Goal: Task Accomplishment & Management: Manage account settings

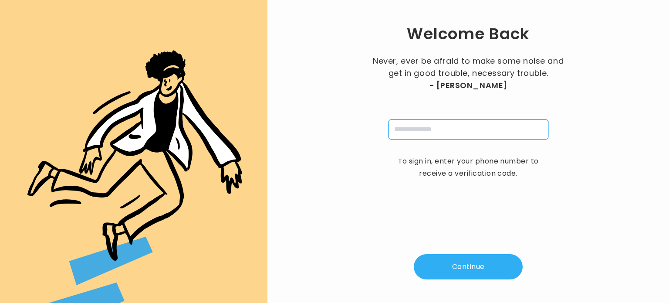
click at [430, 132] on input "tel" at bounding box center [468, 129] width 160 height 20
type input "**********"
click at [464, 266] on button "Continue" at bounding box center [468, 266] width 109 height 25
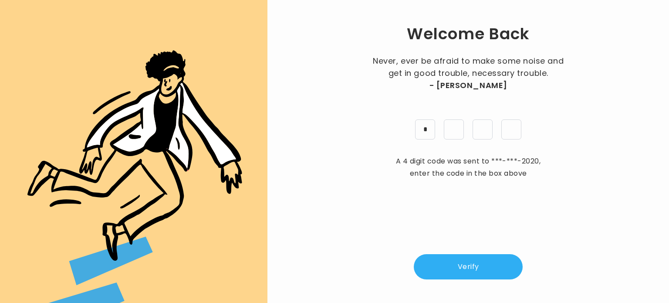
type input "*"
click at [479, 271] on button "Verify" at bounding box center [468, 266] width 109 height 25
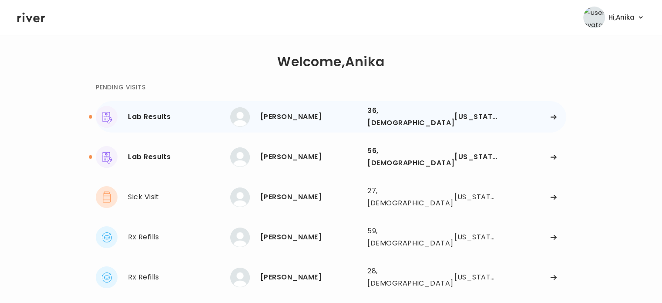
click at [307, 114] on div "Rose Simpson" at bounding box center [310, 117] width 100 height 12
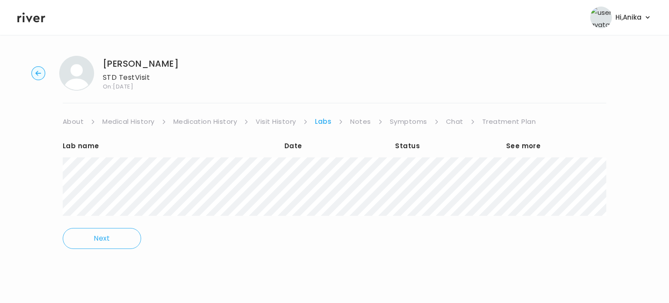
click at [497, 118] on link "Treatment Plan" at bounding box center [509, 121] width 54 height 12
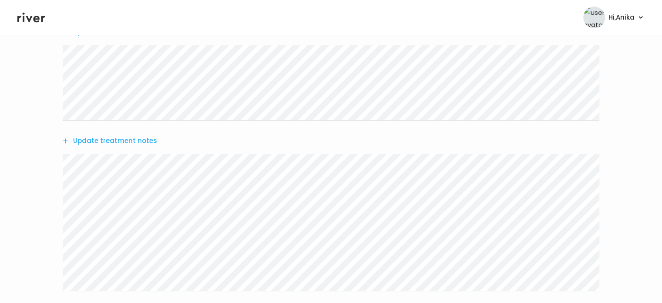
scroll to position [163, 0]
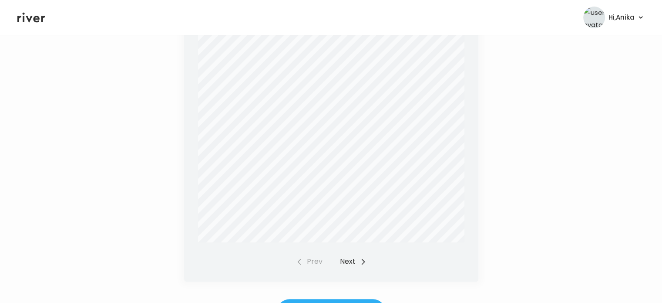
scroll to position [303, 0]
click at [350, 254] on button "Next" at bounding box center [353, 259] width 27 height 12
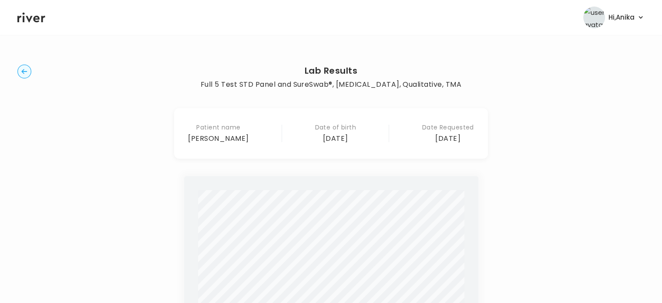
scroll to position [0, 0]
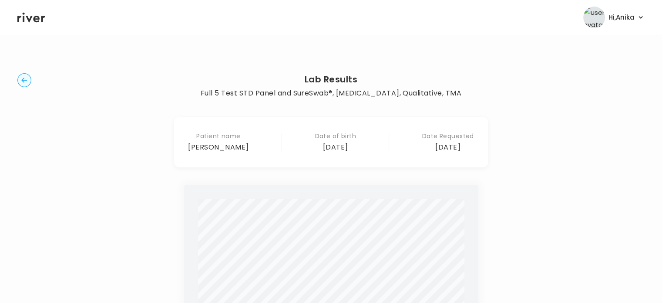
click at [25, 77] on circle "button" at bounding box center [24, 80] width 13 height 13
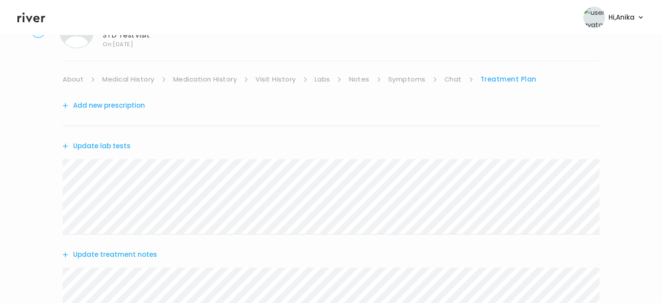
scroll to position [101, 0]
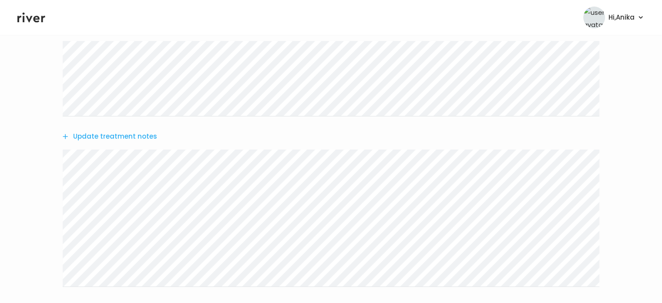
scroll to position [182, 0]
click at [127, 112] on button "Update treatment notes" at bounding box center [110, 114] width 94 height 12
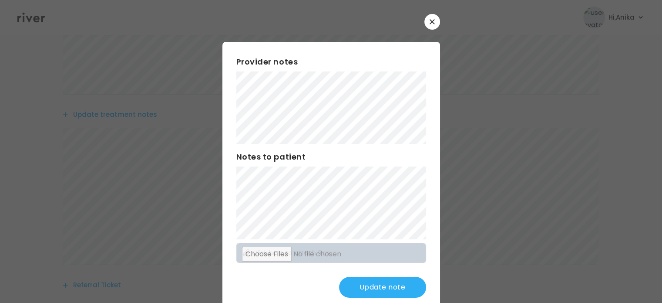
click at [381, 286] on button "Update note" at bounding box center [382, 286] width 87 height 21
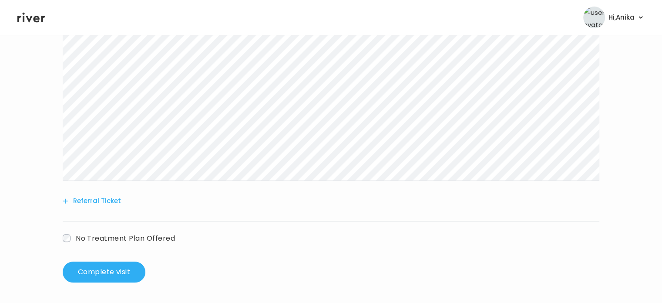
scroll to position [291, 0]
click at [111, 269] on button "Complete visit" at bounding box center [104, 271] width 83 height 21
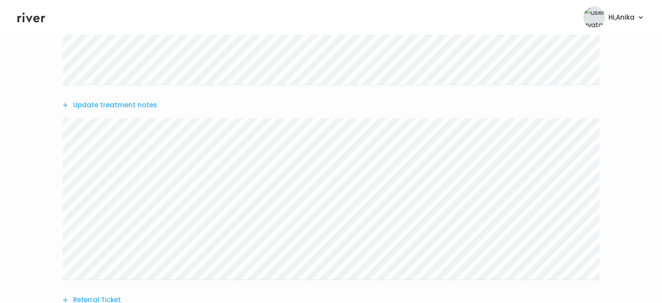
scroll to position [165, 0]
click at [133, 127] on button "Update treatment notes" at bounding box center [110, 131] width 94 height 12
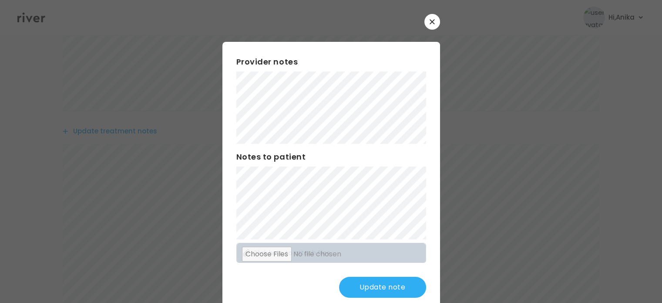
click at [358, 296] on button "Update note" at bounding box center [382, 286] width 87 height 21
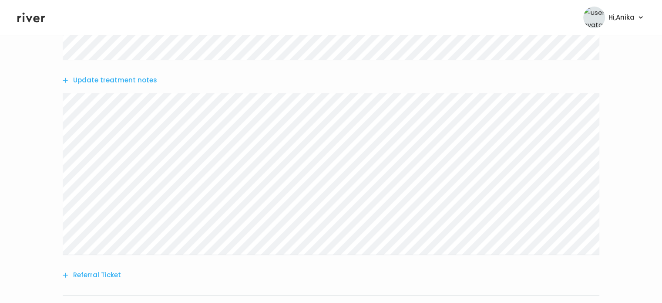
scroll to position [291, 0]
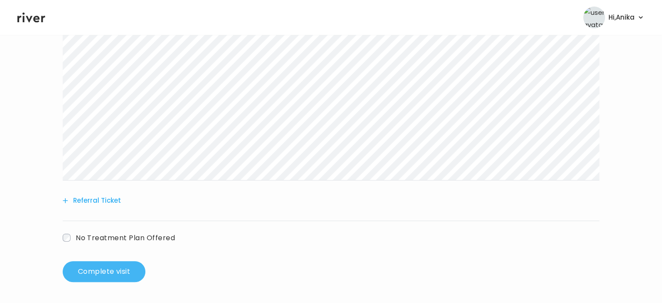
click at [81, 276] on button "Complete visit" at bounding box center [104, 271] width 83 height 21
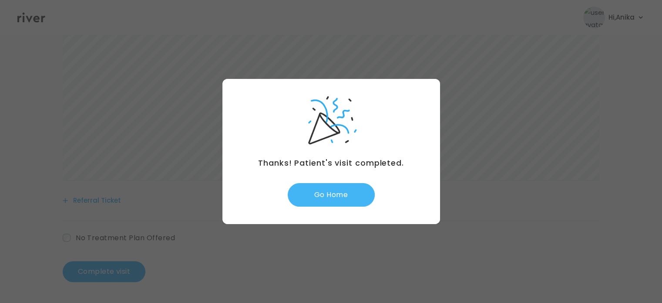
click at [330, 190] on button "Go Home" at bounding box center [331, 195] width 87 height 24
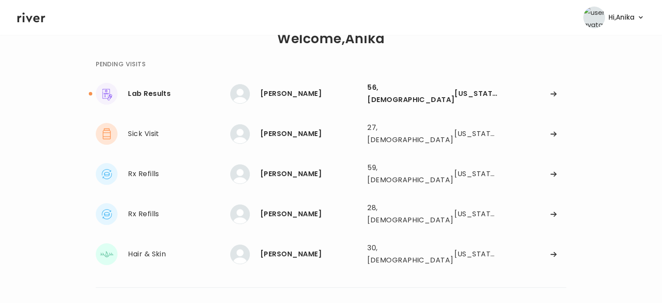
scroll to position [24, 0]
click at [291, 247] on div "Terry Walker" at bounding box center [310, 253] width 100 height 12
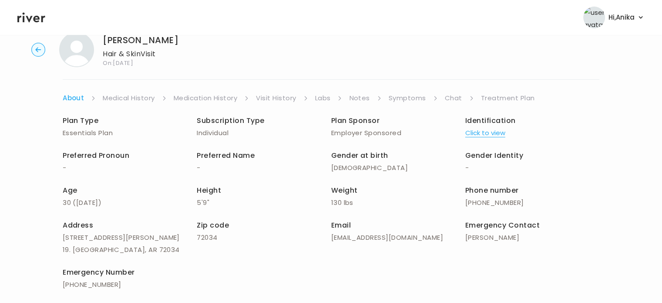
click at [489, 134] on button "Click to view" at bounding box center [485, 133] width 40 height 12
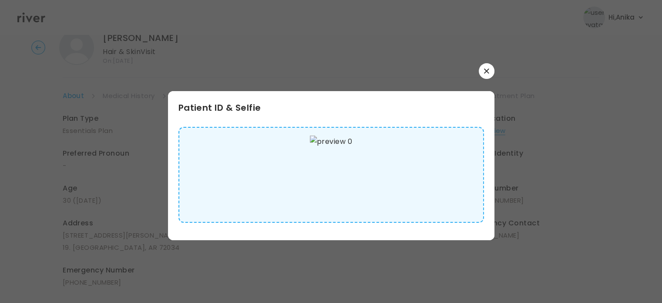
scroll to position [22, 0]
click at [485, 75] on button "button" at bounding box center [487, 71] width 16 height 16
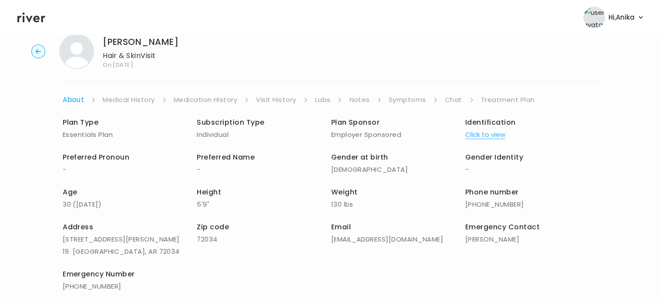
click at [399, 103] on link "Symptoms" at bounding box center [407, 100] width 37 height 12
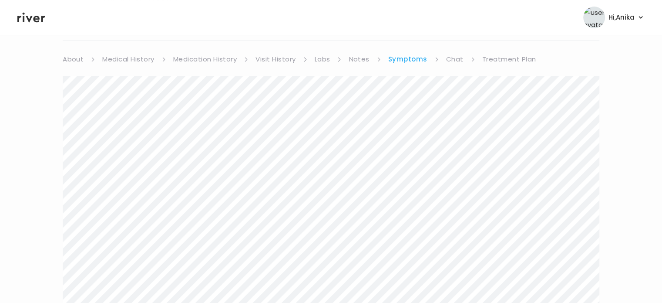
scroll to position [67, 0]
click at [455, 54] on link "Chat" at bounding box center [454, 54] width 17 height 12
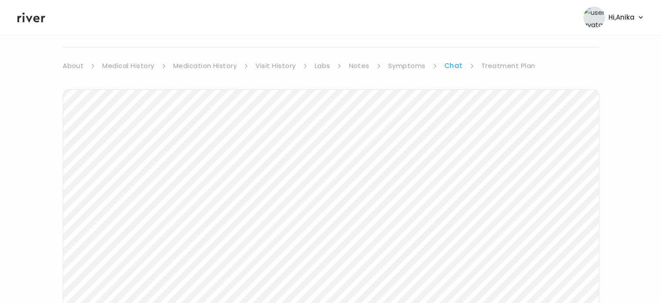
scroll to position [42, 0]
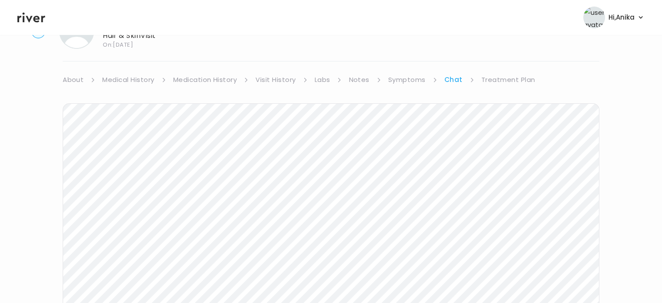
click at [506, 83] on link "Treatment Plan" at bounding box center [509, 80] width 54 height 12
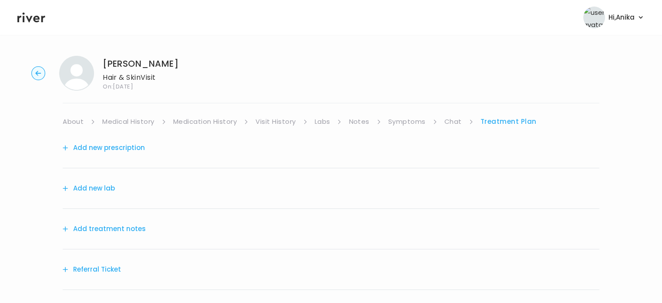
click at [124, 226] on button "Add treatment notes" at bounding box center [104, 228] width 83 height 12
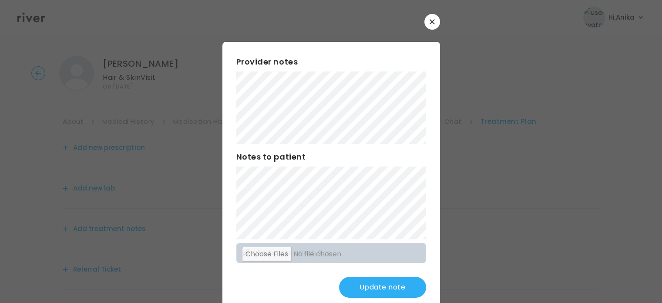
click at [378, 285] on button "Update note" at bounding box center [382, 286] width 87 height 21
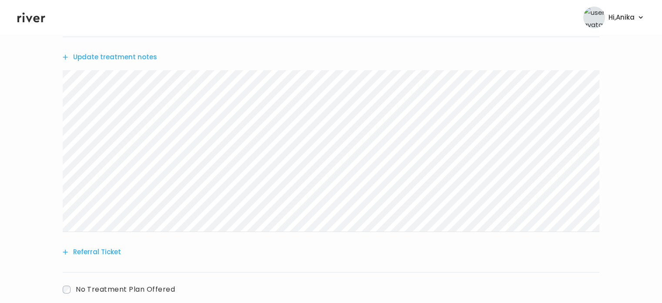
scroll to position [223, 0]
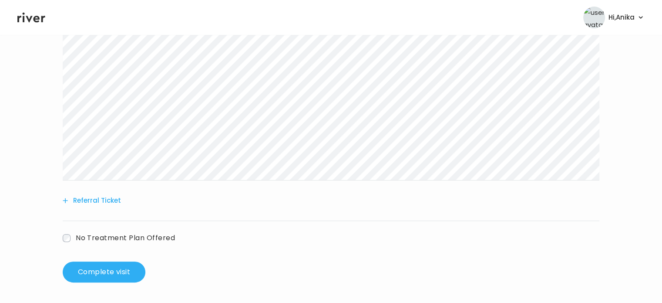
click at [78, 234] on span "No Treatment Plan Offered" at bounding box center [125, 237] width 99 height 10
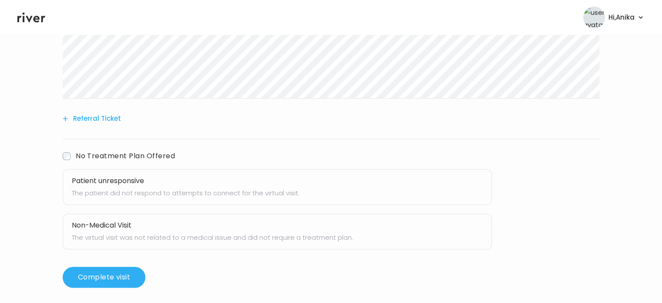
scroll to position [310, 0]
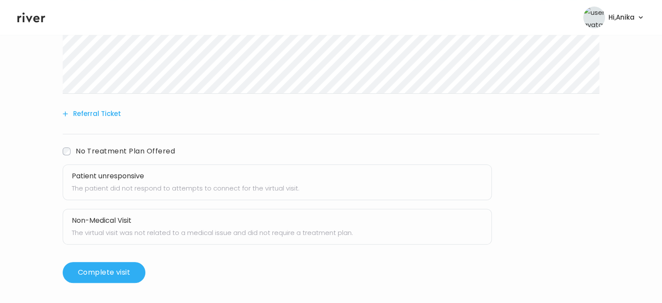
click at [190, 187] on p "The patient did not respond to attempts to connect for the virtual visit." at bounding box center [277, 188] width 411 height 12
click at [125, 272] on button "Complete visit" at bounding box center [104, 272] width 83 height 21
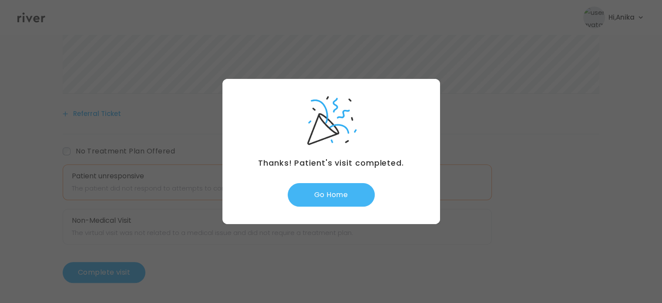
click at [341, 195] on button "Go Home" at bounding box center [331, 195] width 87 height 24
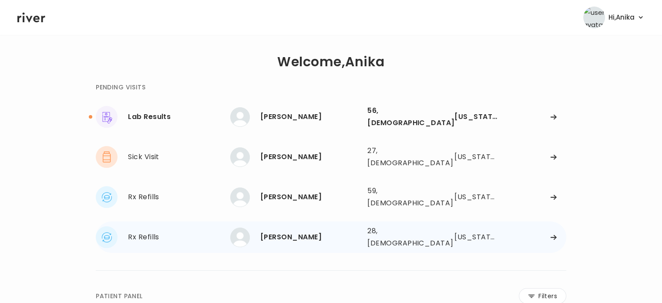
click at [331, 231] on div "[PERSON_NAME]" at bounding box center [310, 237] width 100 height 12
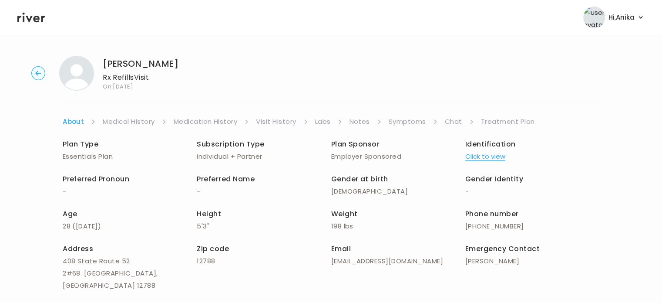
click at [482, 159] on button "Click to view" at bounding box center [485, 156] width 40 height 12
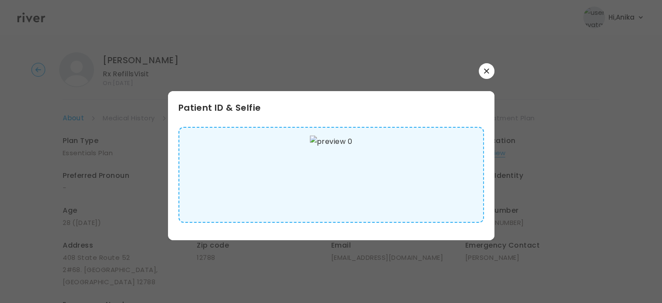
scroll to position [7, 0]
click at [491, 73] on button "button" at bounding box center [487, 71] width 16 height 16
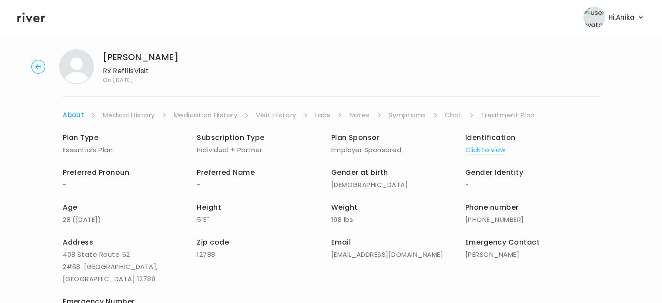
click at [142, 118] on link "Medical History" at bounding box center [129, 115] width 52 height 12
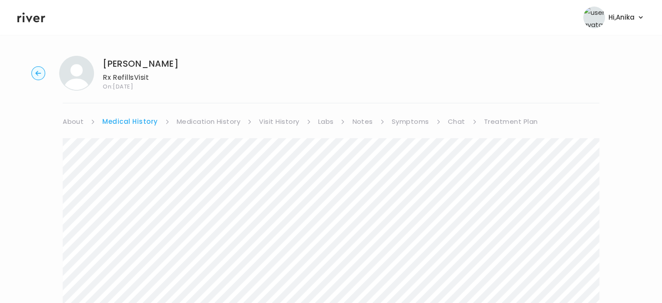
click at [213, 119] on link "Medication History" at bounding box center [209, 121] width 64 height 12
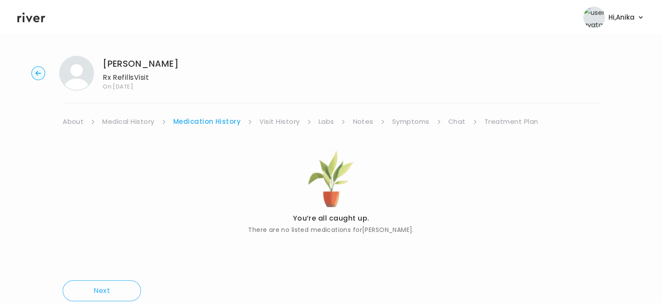
click at [275, 116] on link "Visit History" at bounding box center [279, 121] width 40 height 12
click at [323, 117] on link "Labs" at bounding box center [326, 121] width 16 height 12
click at [361, 123] on link "Notes" at bounding box center [360, 121] width 20 height 12
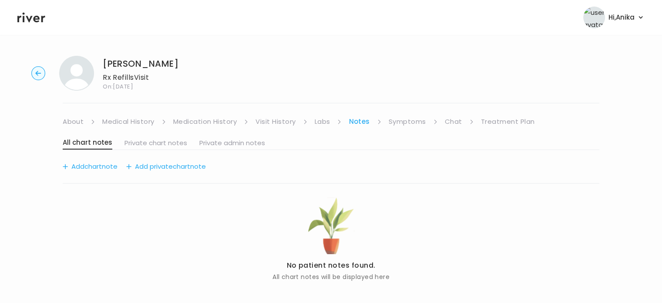
click at [405, 122] on link "Symptoms" at bounding box center [407, 121] width 37 height 12
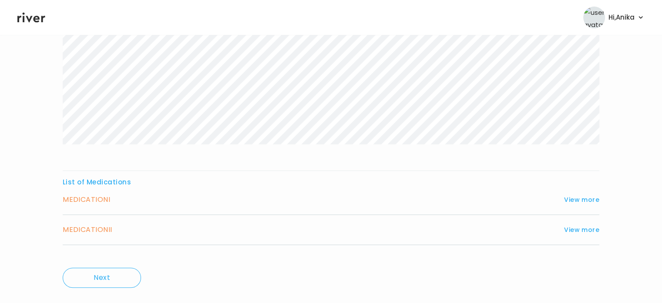
scroll to position [217, 0]
click at [573, 194] on button "View more" at bounding box center [581, 197] width 35 height 10
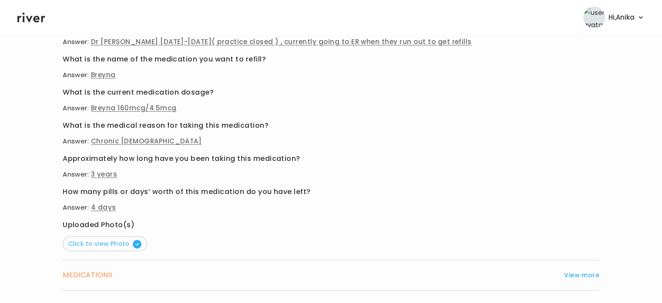
scroll to position [447, 0]
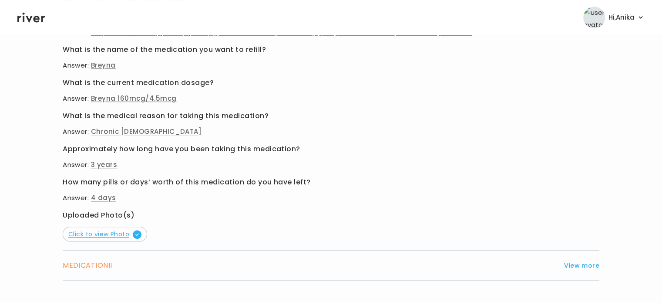
click at [127, 236] on span "Click to view Photo" at bounding box center [104, 233] width 73 height 9
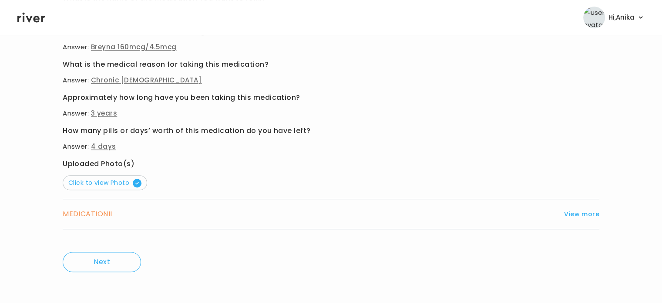
scroll to position [499, 0]
click at [587, 217] on div "MEDICATION II View more" at bounding box center [331, 213] width 537 height 12
click at [586, 212] on button "View more" at bounding box center [581, 213] width 35 height 10
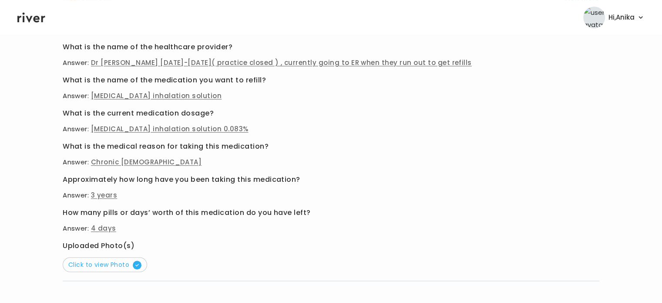
scroll to position [445, 0]
click at [84, 264] on span "Click to view Photo" at bounding box center [104, 265] width 73 height 9
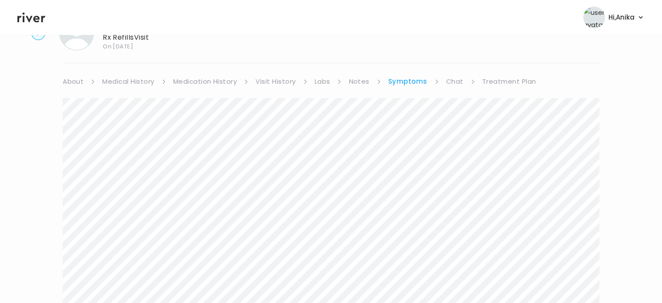
scroll to position [36, 0]
click at [505, 84] on link "Treatment Plan" at bounding box center [509, 86] width 54 height 12
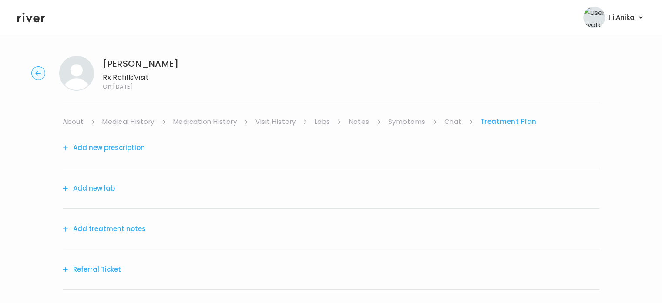
click at [125, 228] on button "Add treatment notes" at bounding box center [104, 228] width 83 height 12
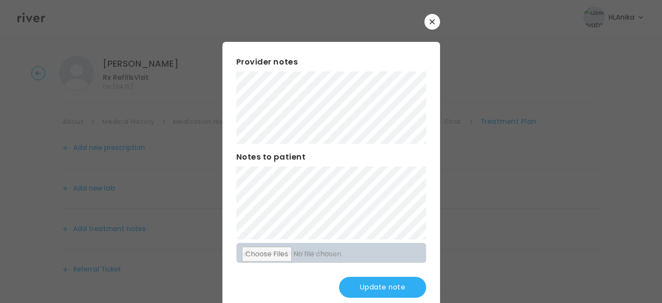
click at [374, 286] on button "Update note" at bounding box center [382, 286] width 87 height 21
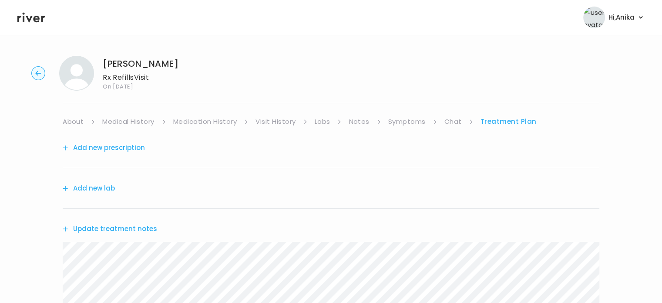
click at [132, 149] on button "Add new prescription" at bounding box center [104, 147] width 82 height 12
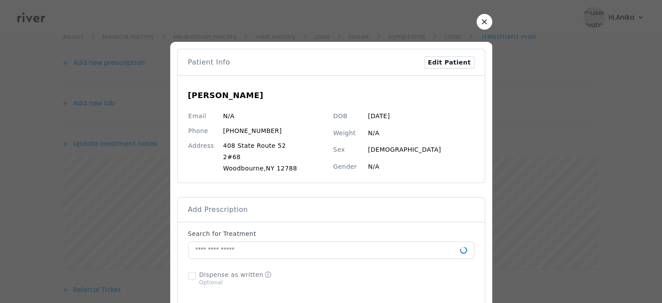
scroll to position [85, 0]
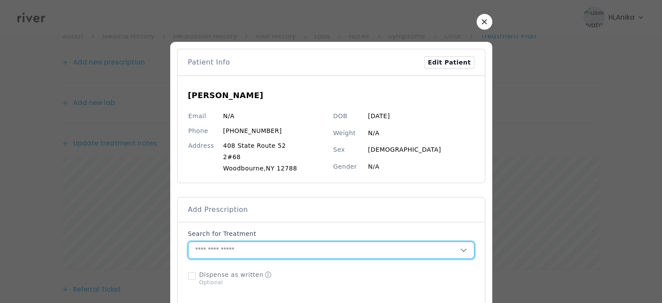
click at [279, 245] on input "text" at bounding box center [325, 250] width 272 height 17
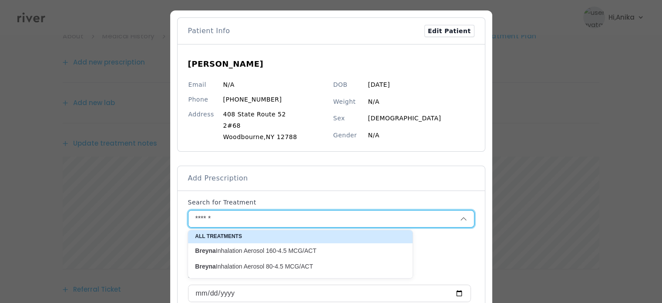
scroll to position [89, 0]
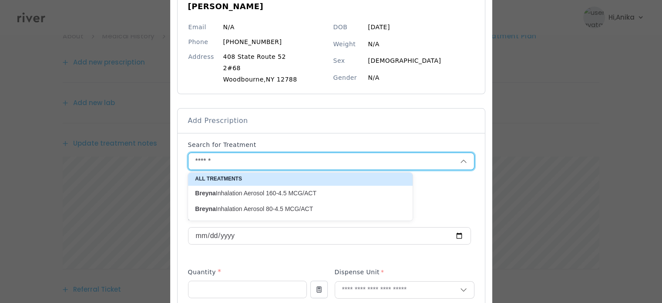
click at [288, 191] on p "Breyna Inhalation Aerosol 160-4.5 MCG/ACT" at bounding box center [295, 193] width 200 height 8
type input "**********"
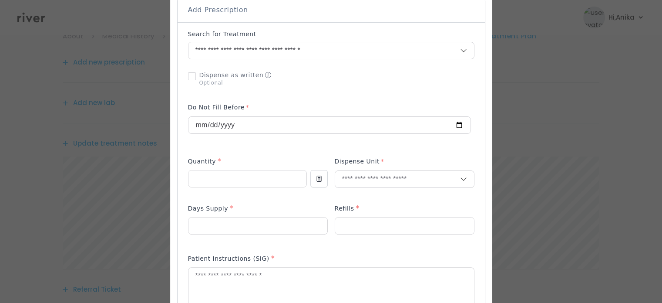
scroll to position [206, 0]
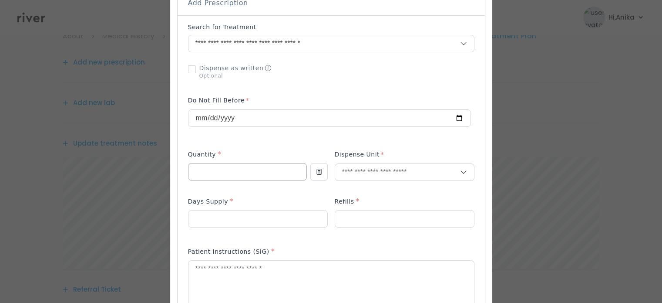
click at [259, 175] on input "number" at bounding box center [248, 171] width 118 height 17
type input "*"
click at [354, 170] on input "text" at bounding box center [397, 172] width 125 height 17
type input "****"
click at [352, 183] on div "Each" at bounding box center [404, 190] width 139 height 16
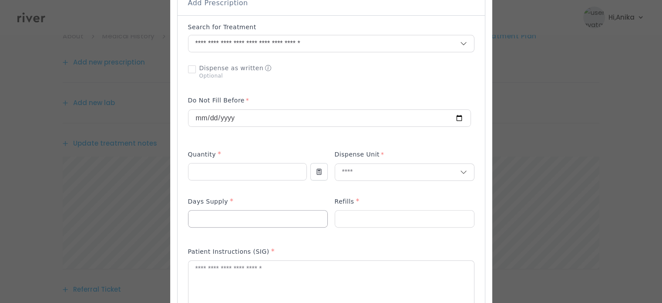
click at [276, 217] on input "number" at bounding box center [258, 218] width 139 height 17
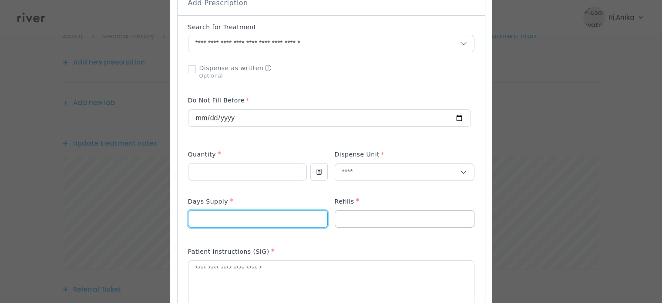
type input "**"
click at [385, 212] on input "number" at bounding box center [404, 218] width 139 height 17
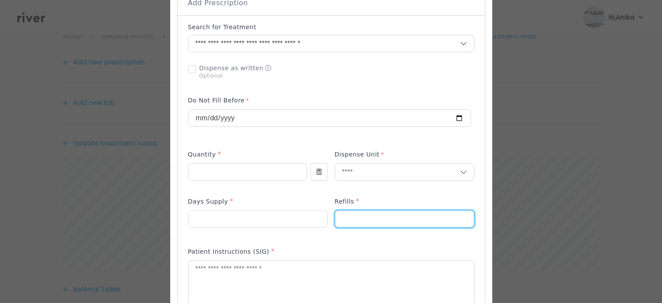
type input "*"
click at [278, 276] on textarea at bounding box center [332, 283] width 286 height 46
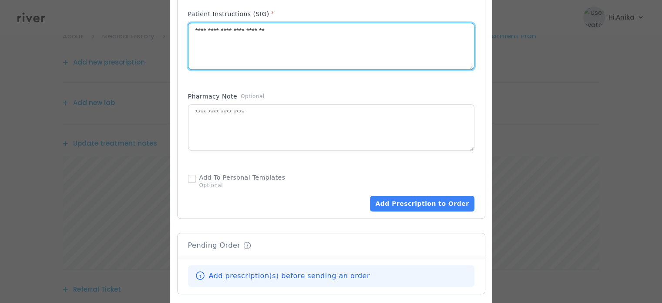
scroll to position [447, 0]
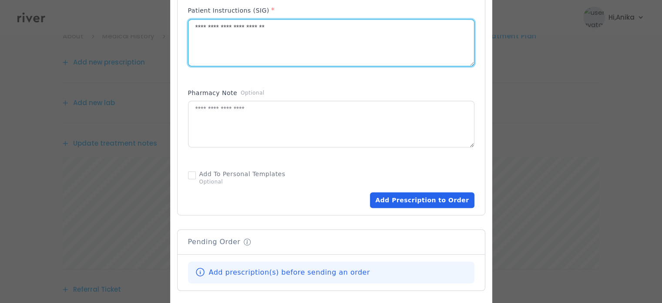
type textarea "**********"
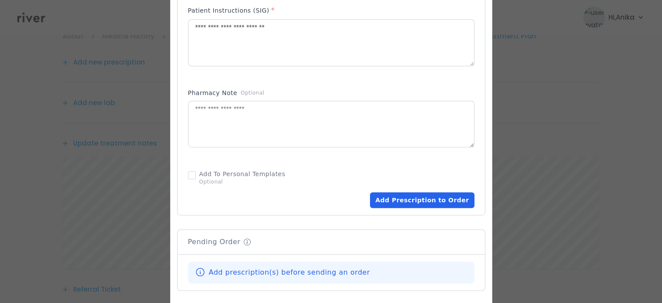
click at [401, 202] on button "Add Prescription to Order" at bounding box center [422, 200] width 104 height 16
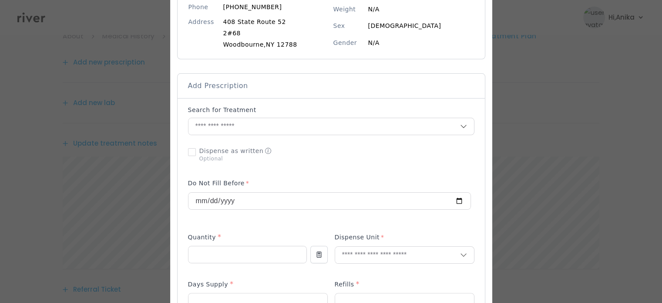
scroll to position [116, 0]
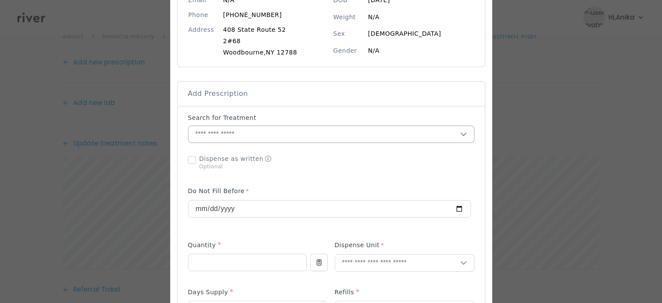
click at [256, 131] on input "text" at bounding box center [325, 134] width 272 height 17
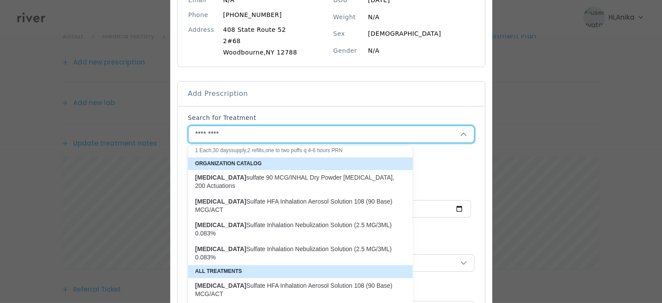
scroll to position [34, 0]
click at [274, 221] on p "Albuterol Sulfate Inhalation Nebulization Solution (2.5 MG/3ML) 0.083%" at bounding box center [295, 229] width 200 height 17
type input "**********"
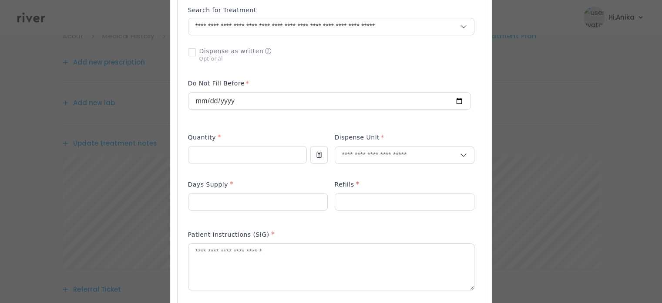
scroll to position [224, 0]
click at [241, 159] on input "number" at bounding box center [248, 153] width 118 height 17
type input "*"
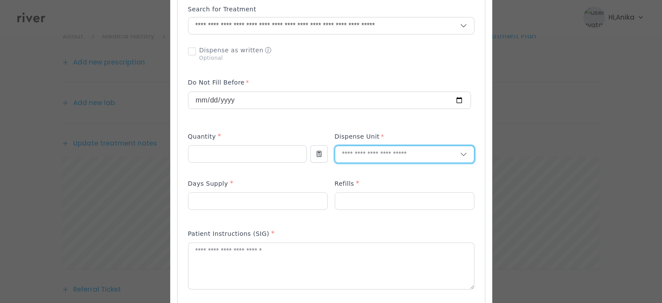
click at [360, 152] on input "text" at bounding box center [397, 154] width 125 height 17
type input "*"
type input "****"
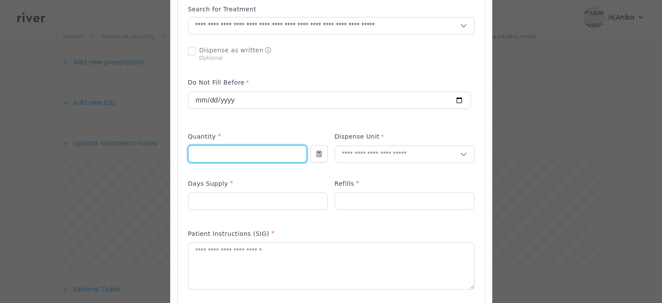
drag, startPoint x: 195, startPoint y: 155, endPoint x: 190, endPoint y: 154, distance: 5.3
click at [190, 154] on input "*" at bounding box center [248, 153] width 118 height 17
type input "**"
click at [200, 198] on input "number" at bounding box center [258, 200] width 139 height 17
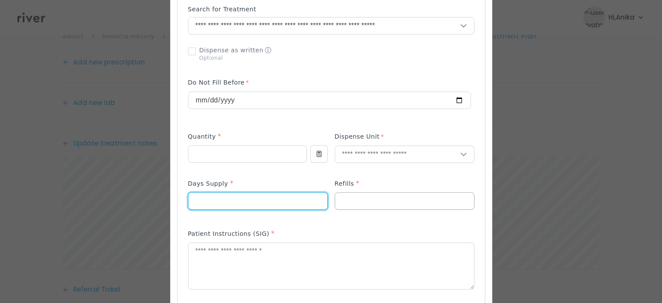
type input "**"
click at [364, 194] on input "number" at bounding box center [404, 200] width 139 height 17
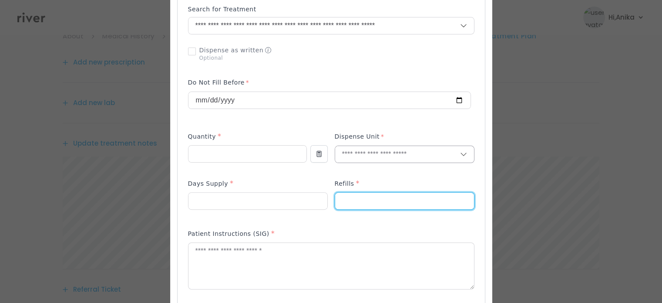
type input "*"
click at [360, 160] on input "text" at bounding box center [397, 154] width 125 height 17
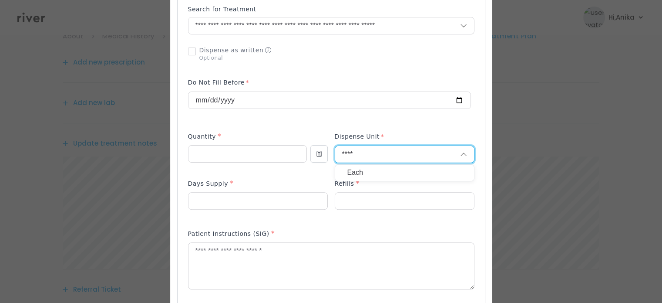
type input "****"
click at [355, 177] on p "Each" at bounding box center [404, 172] width 115 height 13
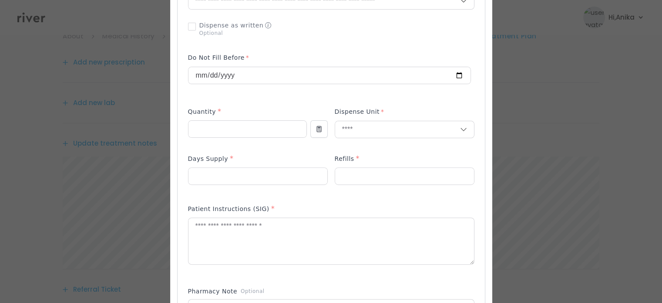
scroll to position [249, 0]
click at [352, 117] on label "Dispense Unit" at bounding box center [360, 113] width 50 height 13
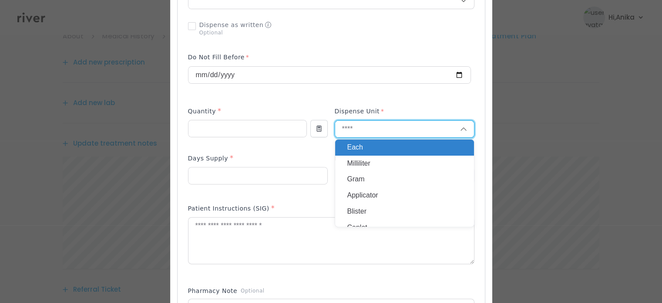
click at [351, 144] on p "Each" at bounding box center [404, 147] width 115 height 13
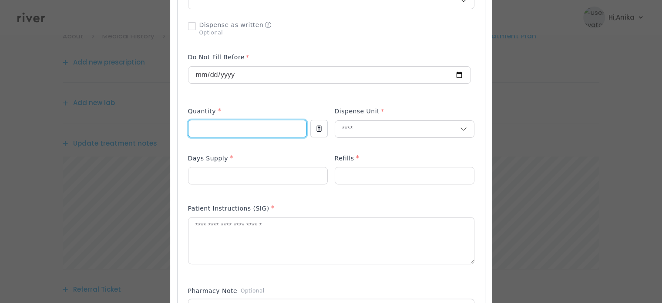
drag, startPoint x: 209, startPoint y: 131, endPoint x: 175, endPoint y: 128, distance: 34.1
click at [178, 128] on div "Add Prescription to Order" at bounding box center [331, 192] width 307 height 440
type input "*"
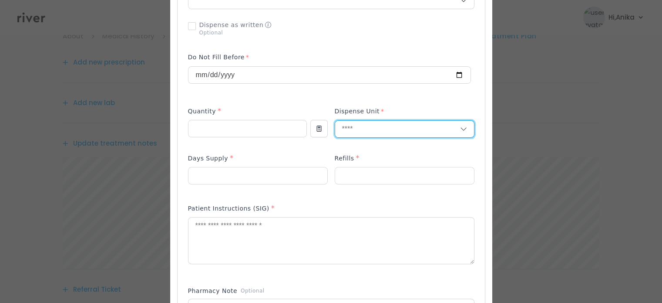
click at [340, 121] on input "text" at bounding box center [397, 129] width 125 height 17
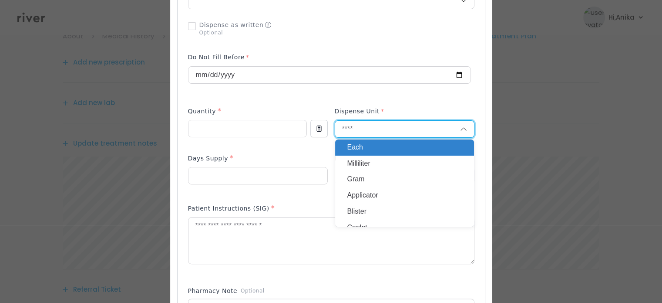
click at [350, 145] on p "Each" at bounding box center [404, 147] width 115 height 13
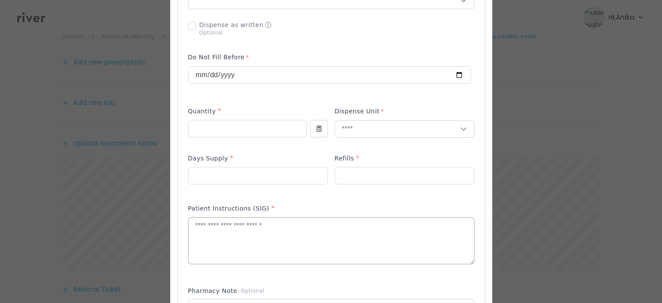
click at [293, 235] on textarea at bounding box center [332, 240] width 286 height 46
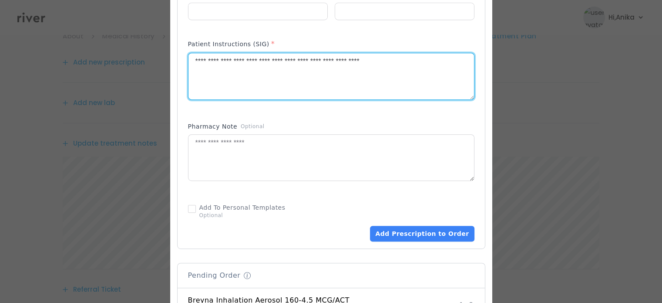
scroll to position [480, 0]
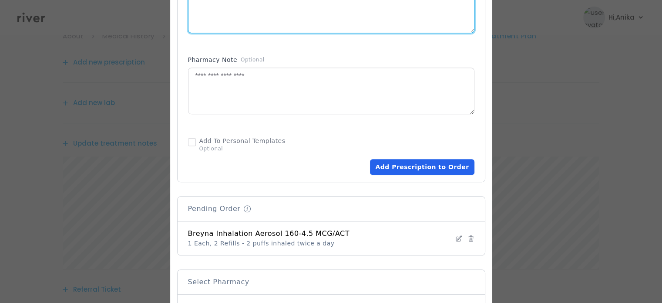
type textarea "**********"
click at [406, 165] on button "Add Prescription to Order" at bounding box center [422, 167] width 104 height 16
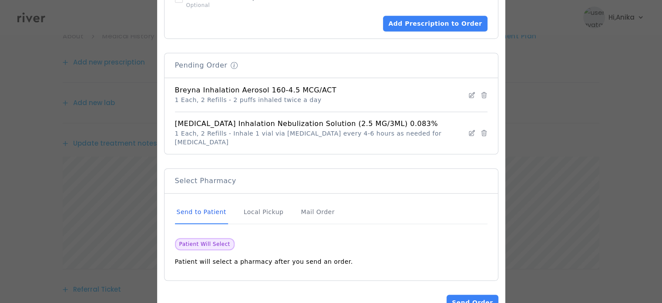
scroll to position [642, 0]
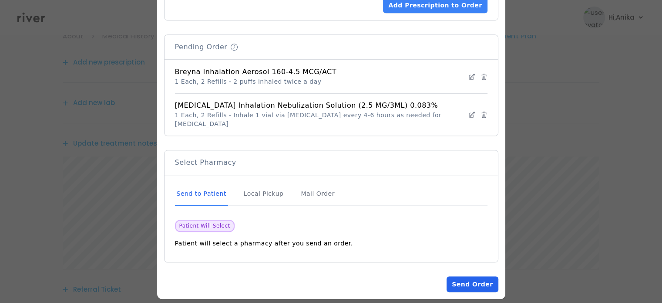
click at [453, 276] on button "Send Order" at bounding box center [472, 284] width 51 height 16
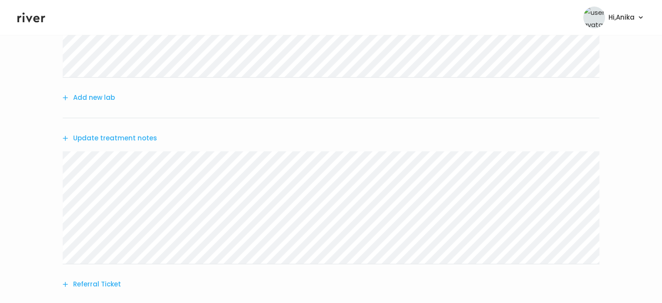
scroll to position [325, 0]
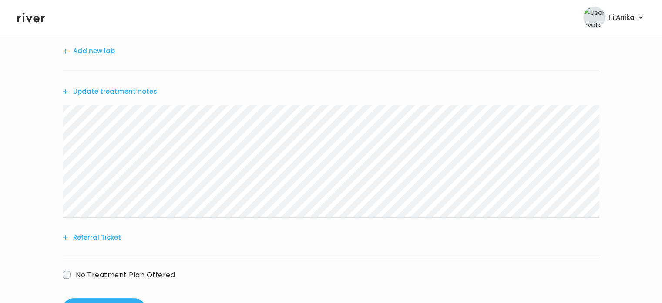
click at [130, 92] on button "Update treatment notes" at bounding box center [110, 91] width 94 height 12
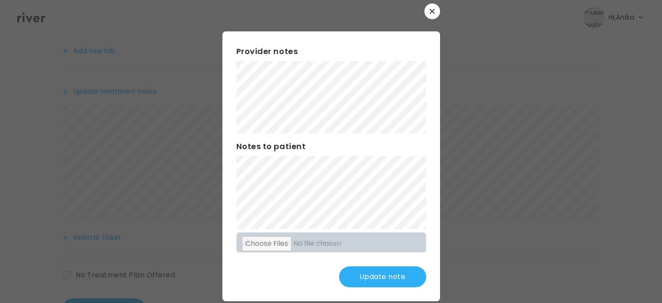
scroll to position [23, 0]
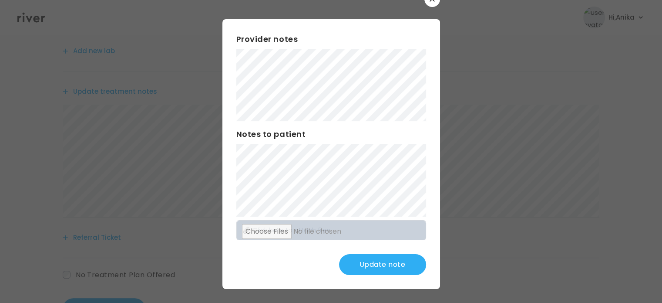
click at [377, 258] on button "Update note" at bounding box center [382, 264] width 87 height 21
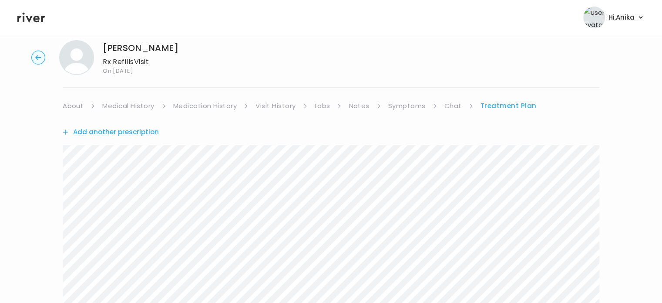
scroll to position [0, 0]
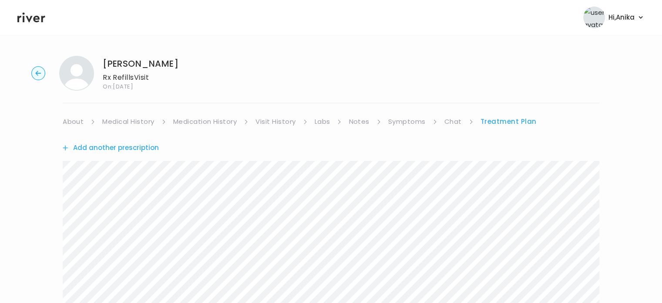
click at [407, 120] on link "Symptoms" at bounding box center [406, 121] width 37 height 12
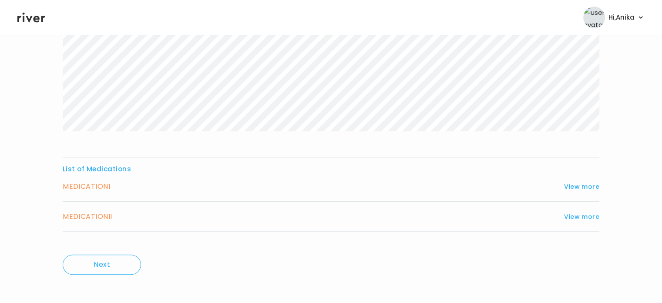
scroll to position [232, 0]
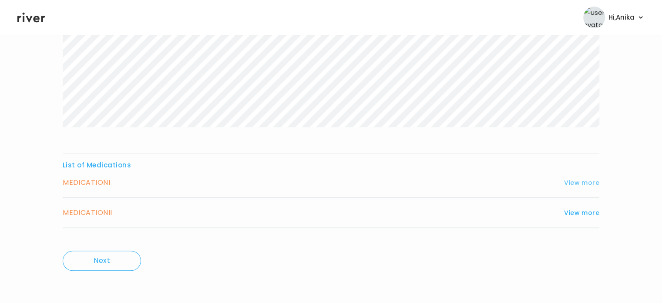
click at [581, 180] on button "View more" at bounding box center [581, 182] width 35 height 10
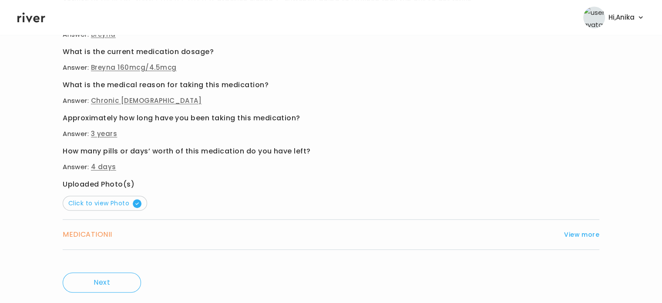
scroll to position [499, 0]
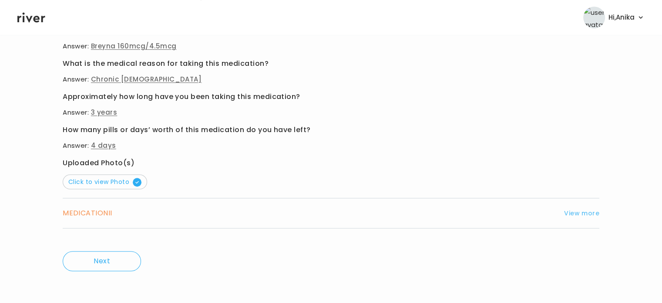
click at [597, 215] on button "View more" at bounding box center [581, 213] width 35 height 10
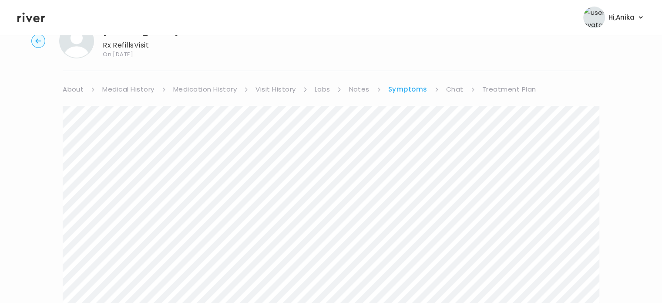
scroll to position [0, 0]
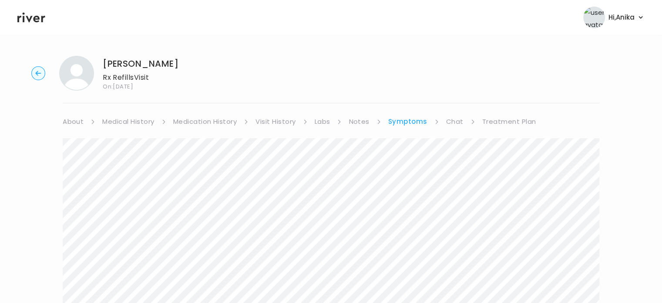
click at [496, 125] on link "Treatment Plan" at bounding box center [509, 121] width 54 height 12
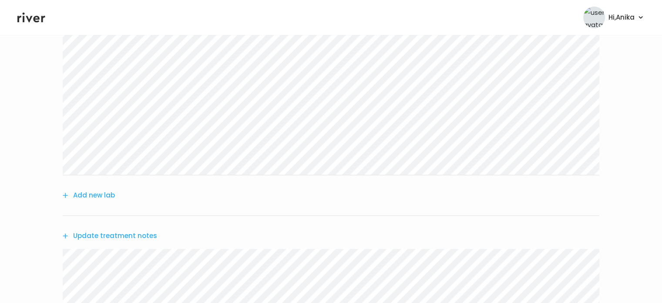
scroll to position [182, 0]
click at [138, 236] on button "Update treatment notes" at bounding box center [110, 235] width 94 height 12
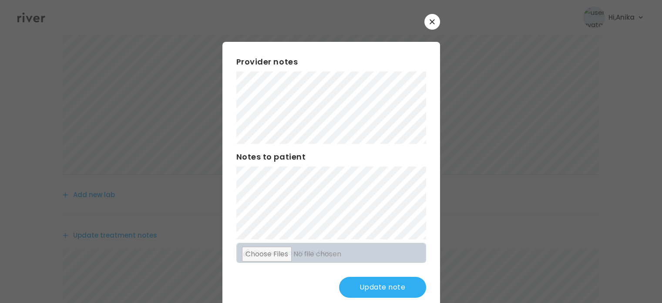
click at [368, 277] on button "Update note" at bounding box center [382, 286] width 87 height 21
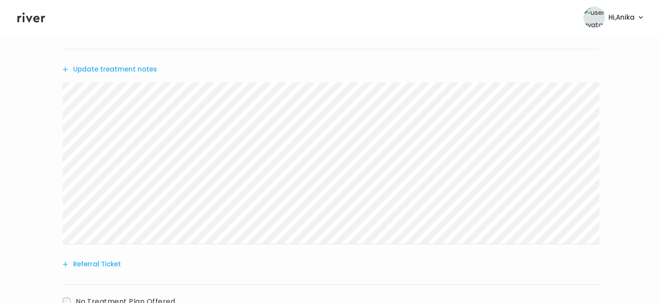
scroll to position [411, 0]
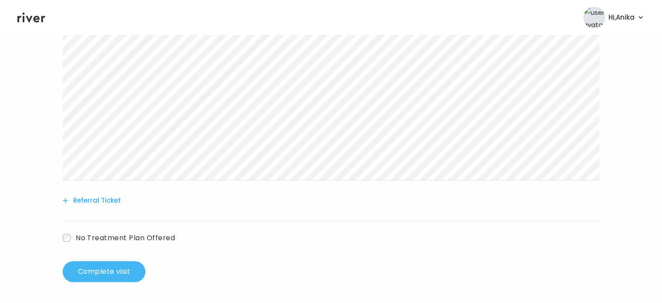
click at [92, 272] on button "Complete visit" at bounding box center [104, 271] width 83 height 21
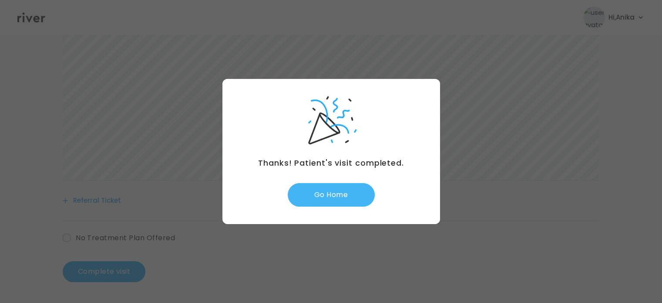
click at [347, 196] on button "Go Home" at bounding box center [331, 195] width 87 height 24
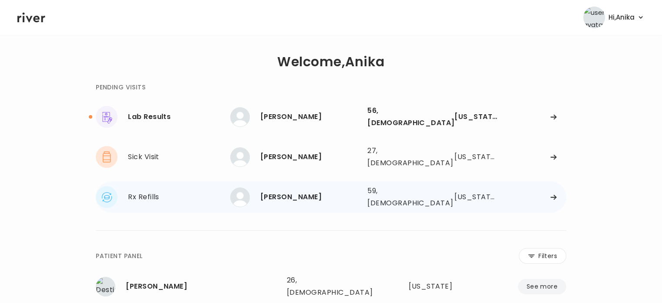
scroll to position [12, 0]
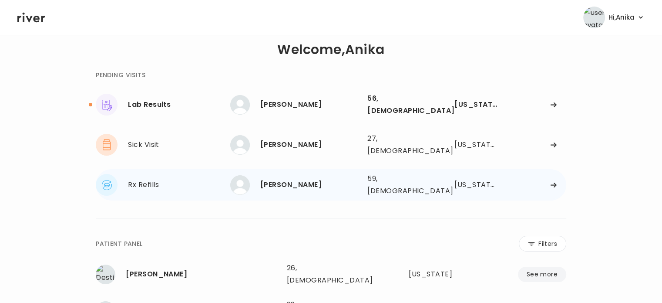
click at [291, 179] on div "[PERSON_NAME]" at bounding box center [310, 185] width 100 height 12
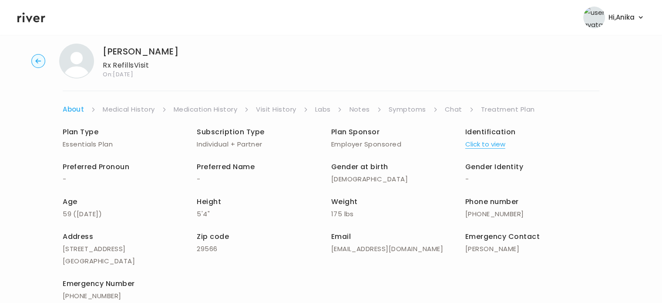
click at [138, 107] on link "Medical History" at bounding box center [129, 109] width 52 height 12
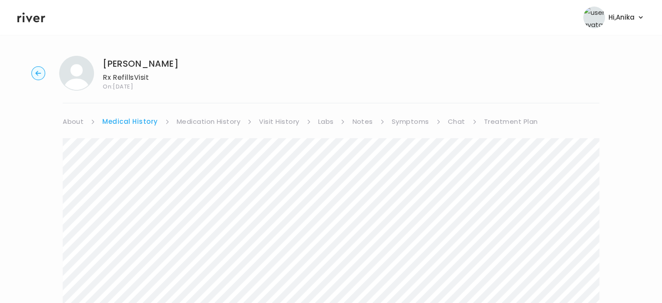
click at [212, 124] on link "Medication History" at bounding box center [209, 121] width 64 height 12
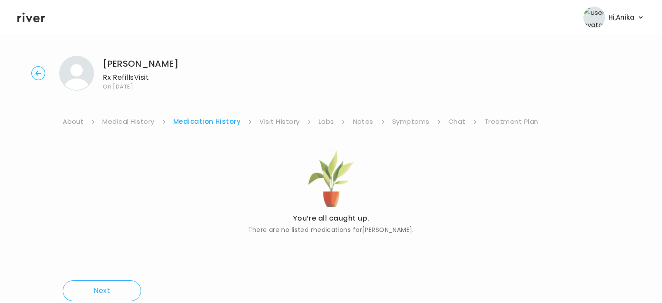
click at [281, 122] on link "Visit History" at bounding box center [279, 121] width 40 height 12
click at [324, 121] on link "Labs" at bounding box center [326, 121] width 16 height 12
click at [361, 120] on link "Notes" at bounding box center [360, 121] width 20 height 12
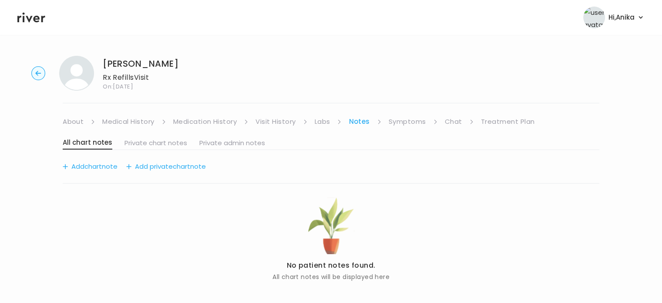
click at [404, 119] on link "Symptoms" at bounding box center [407, 121] width 37 height 12
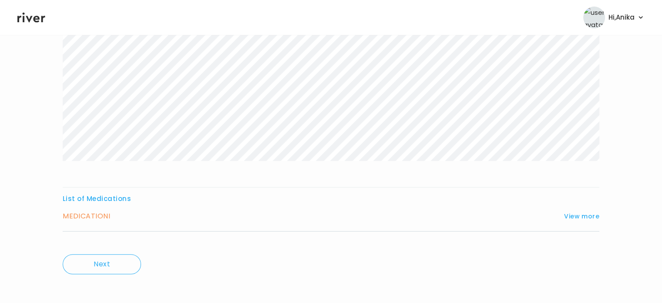
scroll to position [202, 0]
click at [569, 208] on button "View more" at bounding box center [581, 212] width 35 height 10
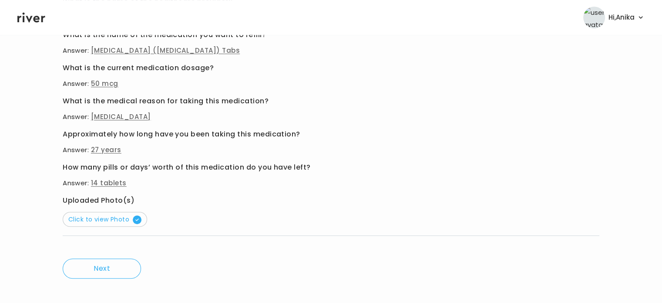
scroll to position [467, 0]
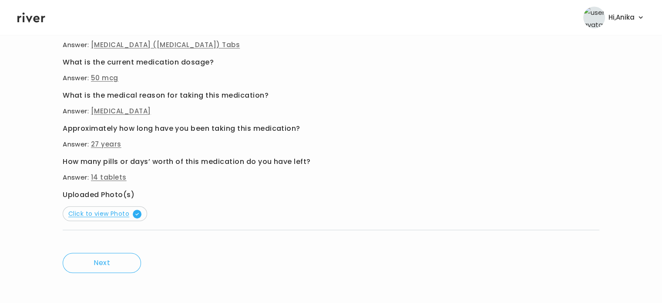
click at [98, 215] on span "Click to view Photo" at bounding box center [104, 213] width 73 height 9
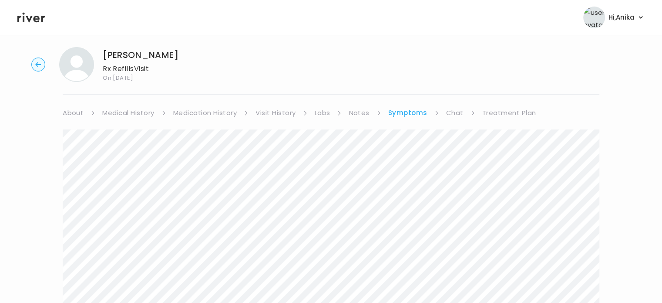
scroll to position [0, 0]
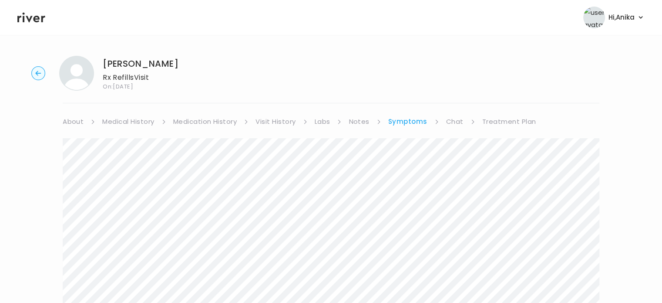
click at [456, 118] on link "Chat" at bounding box center [454, 121] width 17 height 12
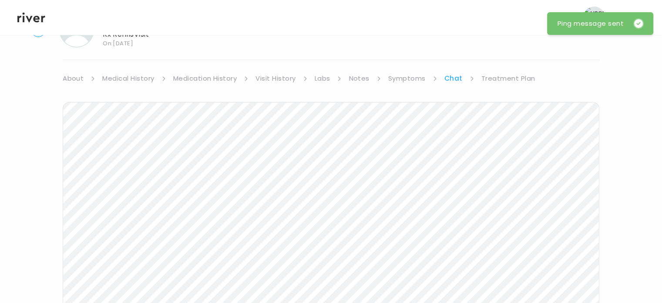
scroll to position [17, 0]
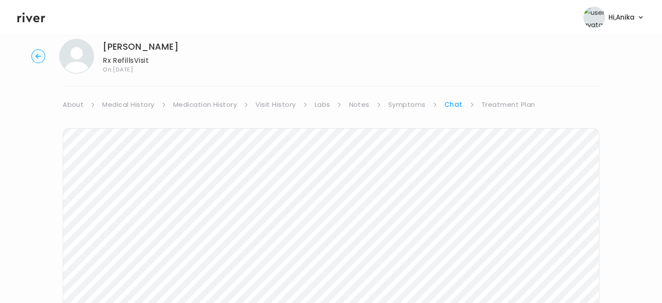
click at [38, 22] on icon at bounding box center [31, 17] width 28 height 13
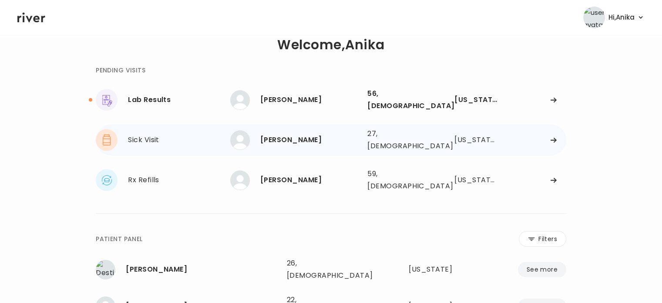
click at [336, 134] on div "[PERSON_NAME]" at bounding box center [310, 140] width 100 height 12
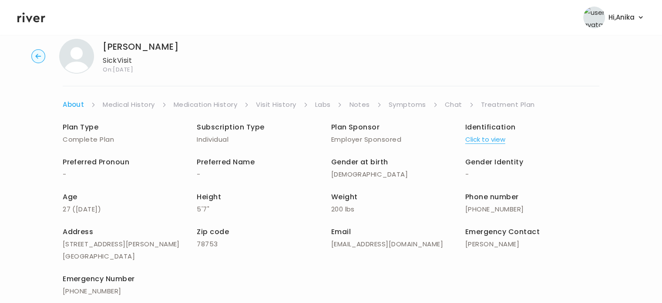
click at [486, 139] on button "Click to view" at bounding box center [485, 139] width 40 height 12
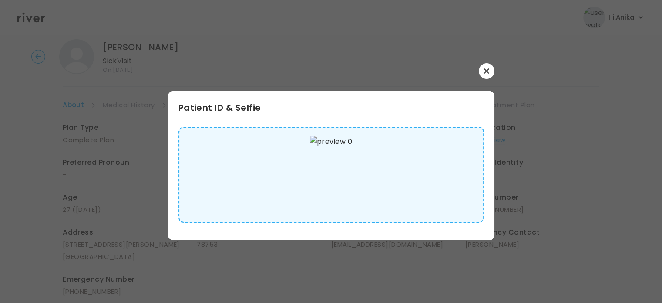
scroll to position [20, 0]
click at [488, 71] on icon "button" at bounding box center [486, 70] width 5 height 5
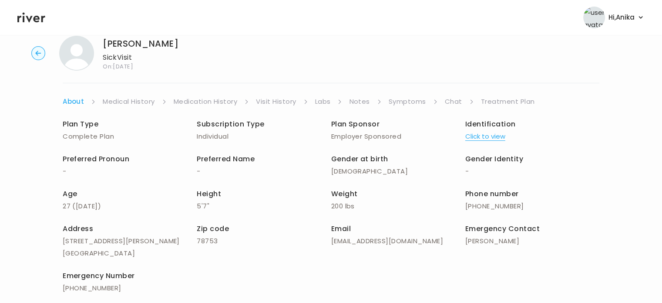
click at [171, 80] on div "[PERSON_NAME] Visit On: [DATE] About Medical History Medication History Visit H…" at bounding box center [331, 187] width 662 height 316
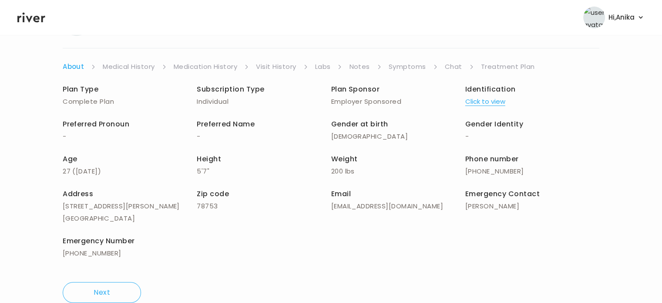
click at [128, 69] on link "Medical History" at bounding box center [129, 67] width 52 height 12
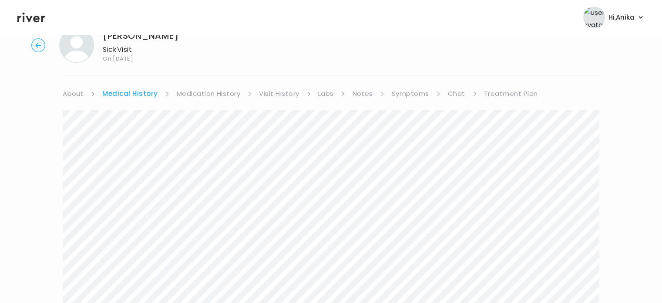
scroll to position [18, 0]
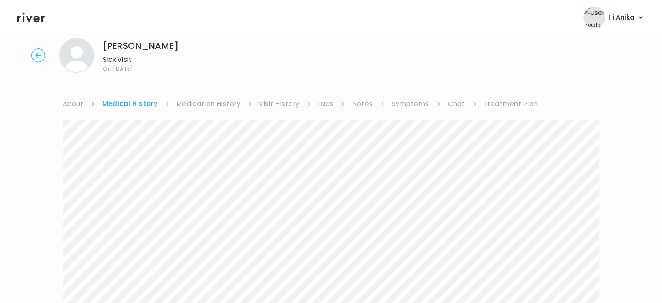
click at [221, 99] on link "Medication History" at bounding box center [209, 104] width 64 height 12
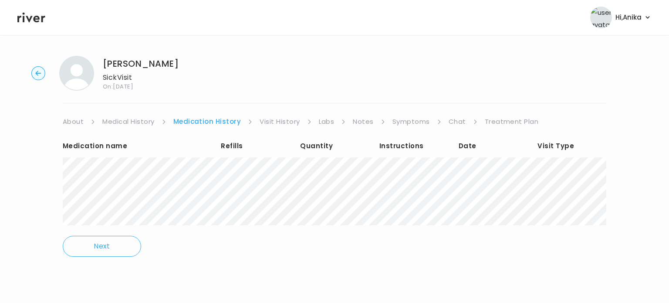
click at [280, 123] on link "Visit History" at bounding box center [279, 121] width 40 height 12
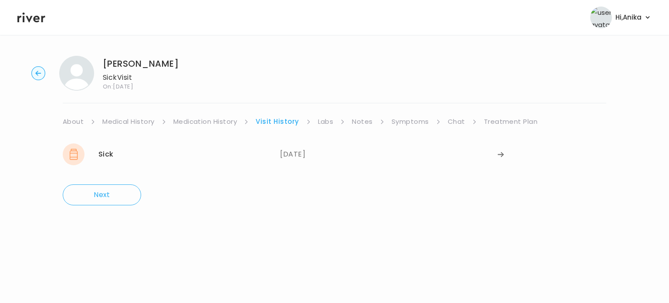
click at [322, 126] on link "Labs" at bounding box center [326, 121] width 16 height 12
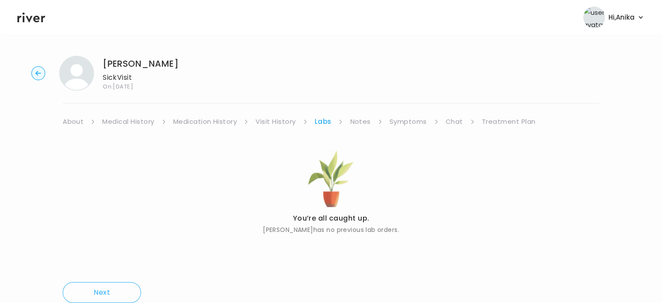
click at [362, 125] on link "Notes" at bounding box center [360, 121] width 20 height 12
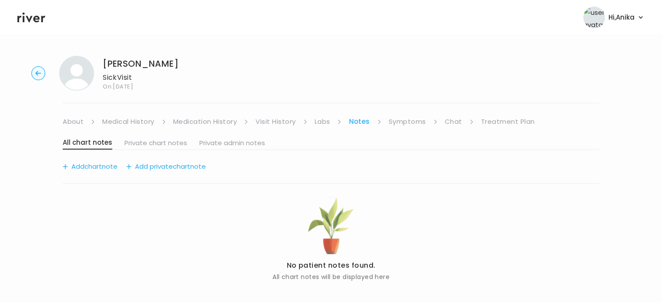
click at [407, 119] on link "Symptoms" at bounding box center [407, 121] width 37 height 12
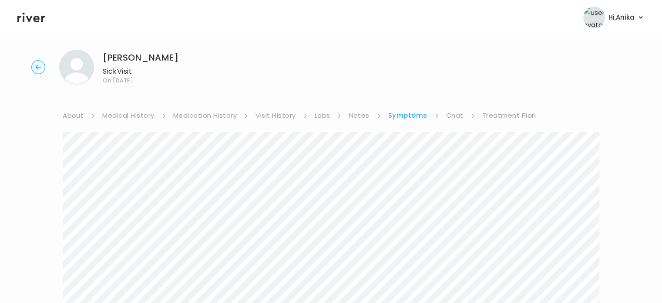
scroll to position [5, 0]
click at [456, 117] on link "Chat" at bounding box center [454, 116] width 17 height 12
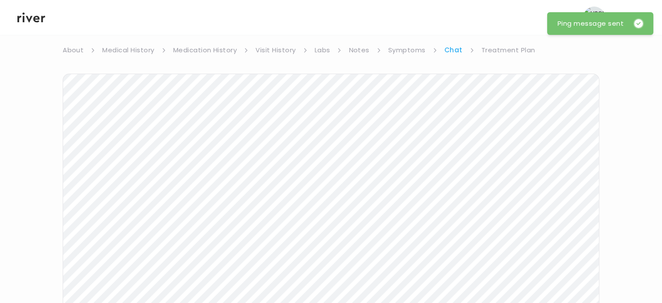
scroll to position [71, 0]
click at [34, 26] on header "Hi, [PERSON_NAME] Profile Logout" at bounding box center [331, 17] width 662 height 35
click at [33, 18] on icon at bounding box center [31, 17] width 28 height 13
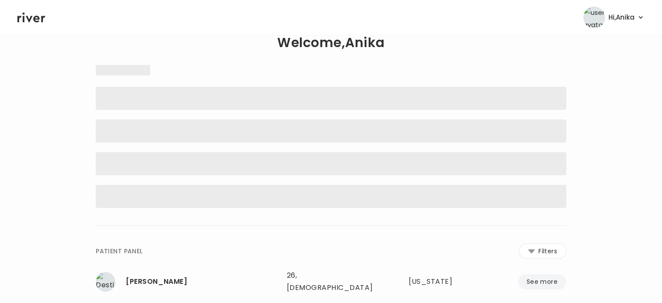
scroll to position [14, 0]
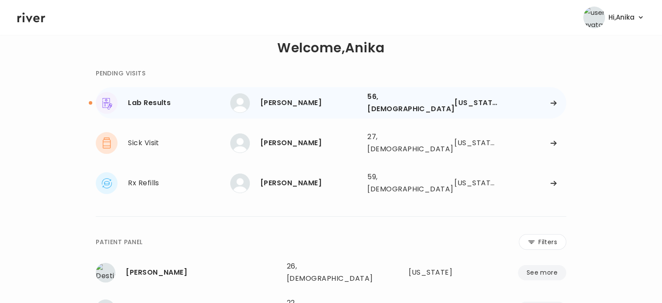
click at [275, 104] on div "[PERSON_NAME]" at bounding box center [310, 103] width 100 height 12
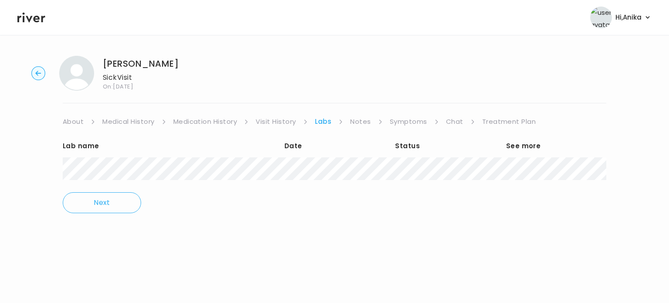
click at [415, 122] on link "Symptoms" at bounding box center [408, 121] width 37 height 12
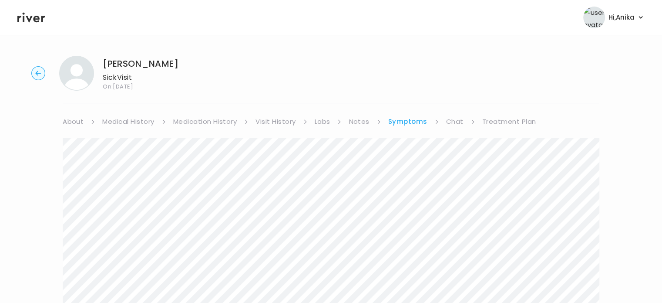
click at [488, 122] on link "Treatment Plan" at bounding box center [509, 121] width 54 height 12
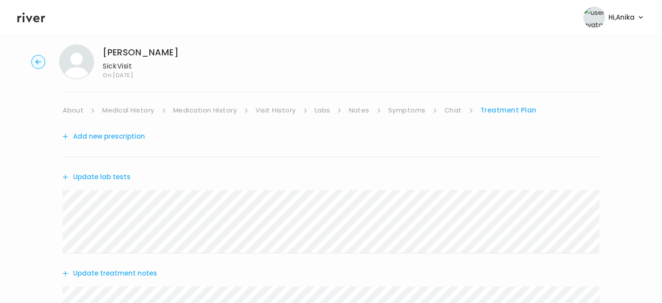
scroll to position [7, 0]
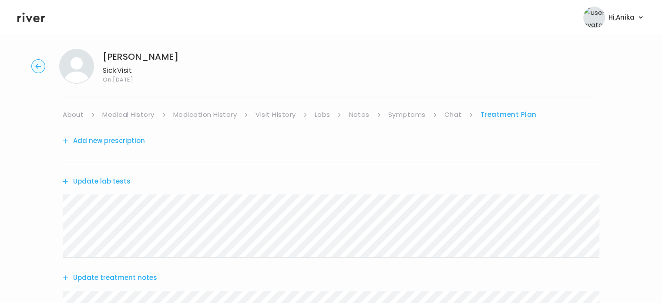
click at [418, 118] on link "Symptoms" at bounding box center [406, 114] width 37 height 12
click at [327, 115] on link "Labs" at bounding box center [323, 114] width 16 height 12
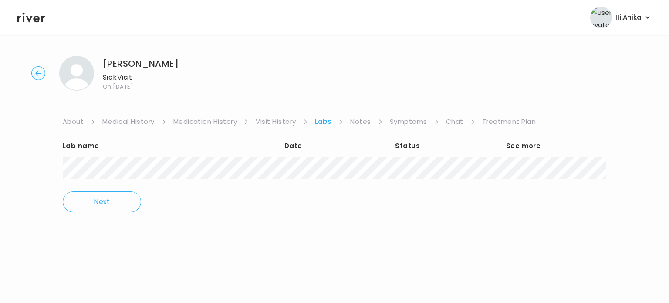
click at [448, 121] on link "Chat" at bounding box center [454, 121] width 17 height 12
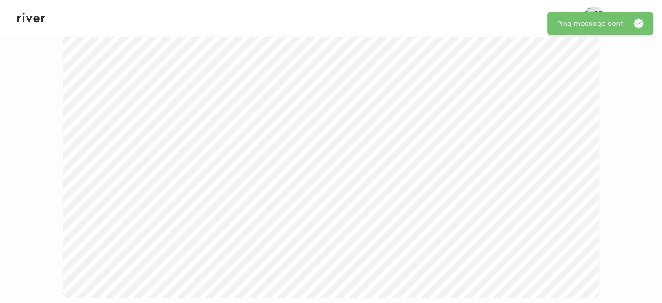
scroll to position [108, 0]
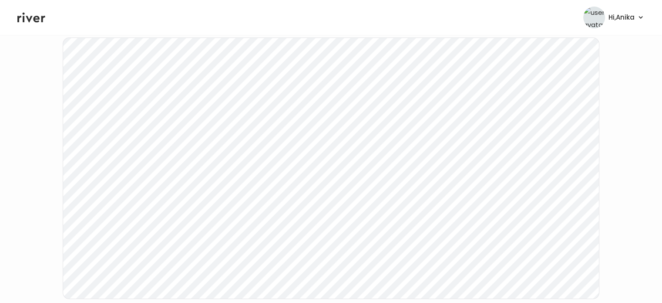
click at [28, 17] on icon at bounding box center [31, 17] width 28 height 13
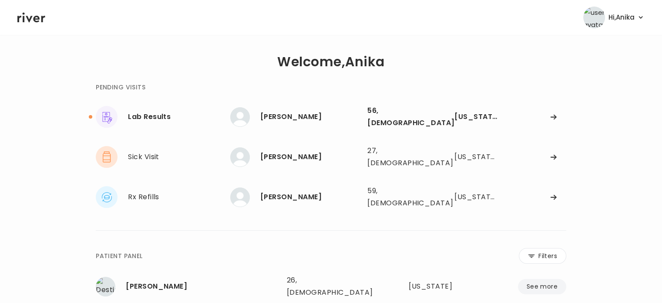
click at [35, 17] on icon at bounding box center [31, 18] width 28 height 10
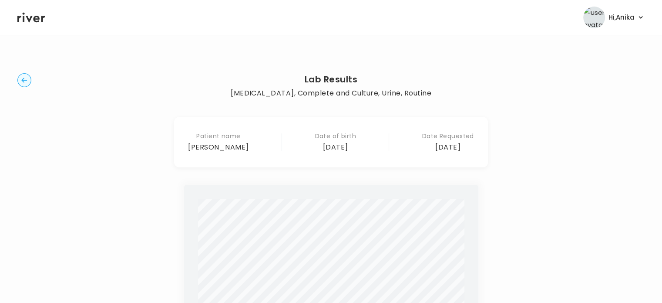
click at [27, 81] on circle "button" at bounding box center [24, 80] width 13 height 13
click at [20, 76] on circle "button" at bounding box center [24, 80] width 13 height 13
